Goal: Transaction & Acquisition: Purchase product/service

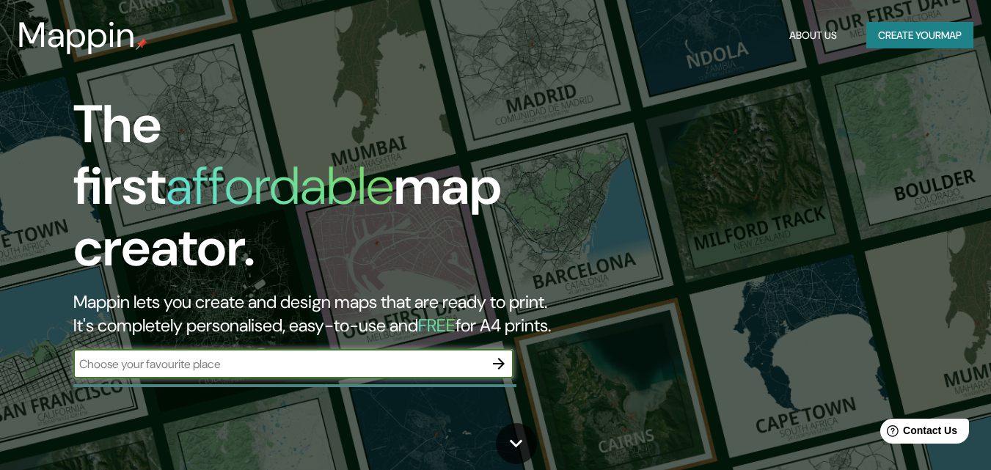
click at [205, 356] on input "text" at bounding box center [278, 364] width 411 height 17
type input "[GEOGRAPHIC_DATA]"
click at [495, 355] on icon "button" at bounding box center [499, 364] width 18 height 18
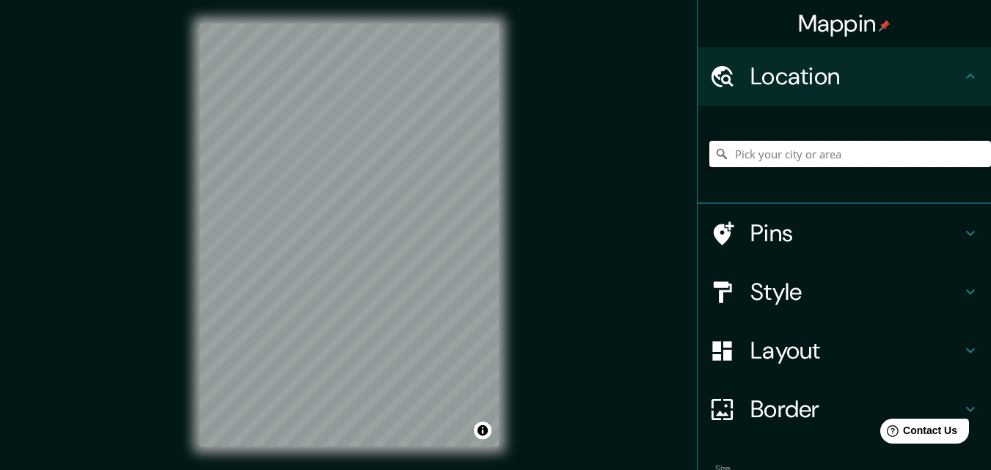
click at [841, 153] on input "Pick your city or area" at bounding box center [850, 154] width 282 height 26
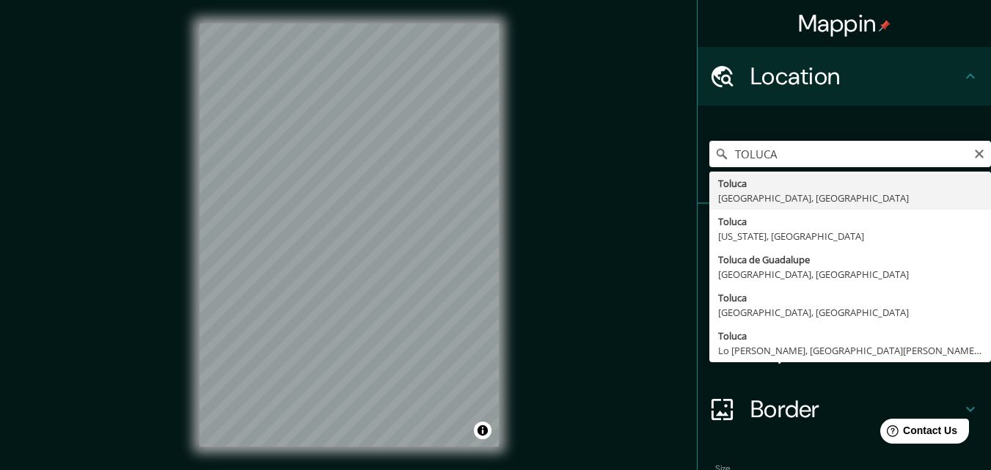
type input "Toluca, [GEOGRAPHIC_DATA], [GEOGRAPHIC_DATA]"
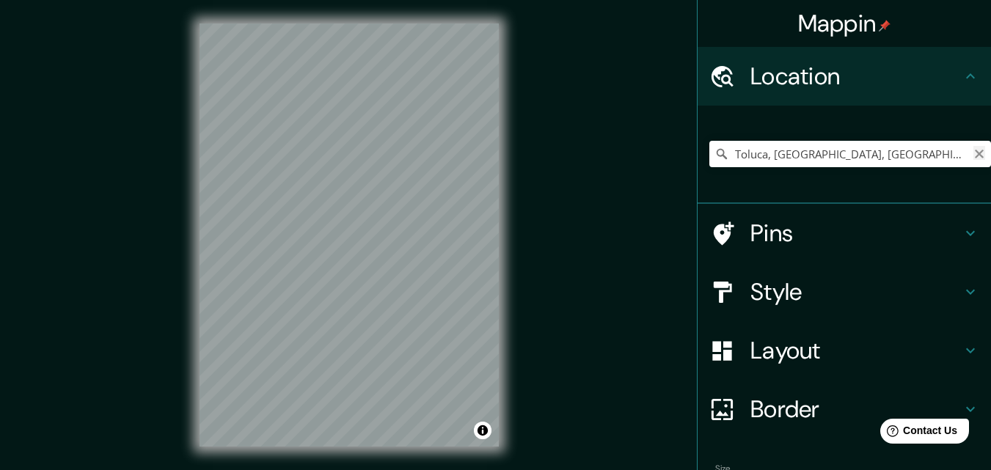
click at [975, 155] on icon "Clear" at bounding box center [979, 154] width 9 height 9
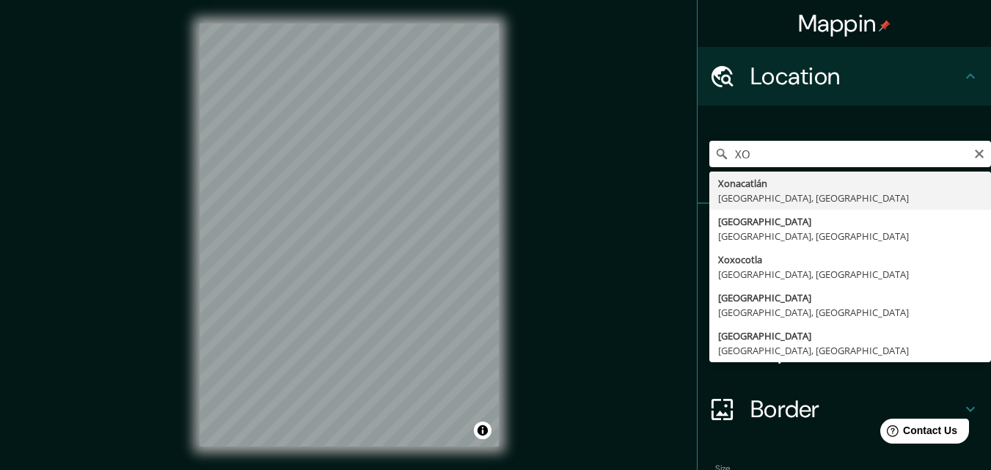
type input "Xonacatlán, [GEOGRAPHIC_DATA], [GEOGRAPHIC_DATA]"
